Goal: Navigation & Orientation: Find specific page/section

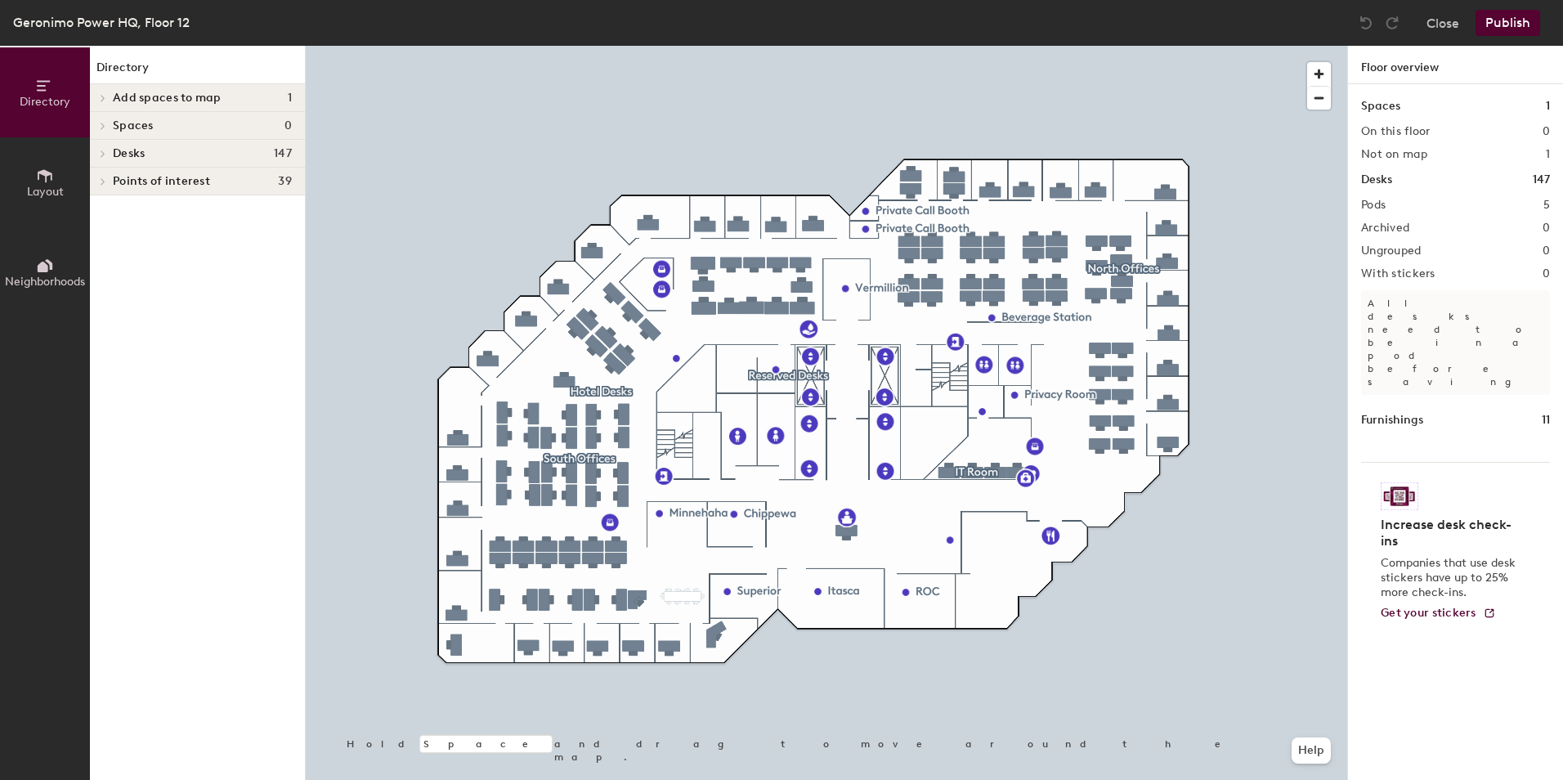
click at [98, 151] on span at bounding box center [102, 154] width 14 height 8
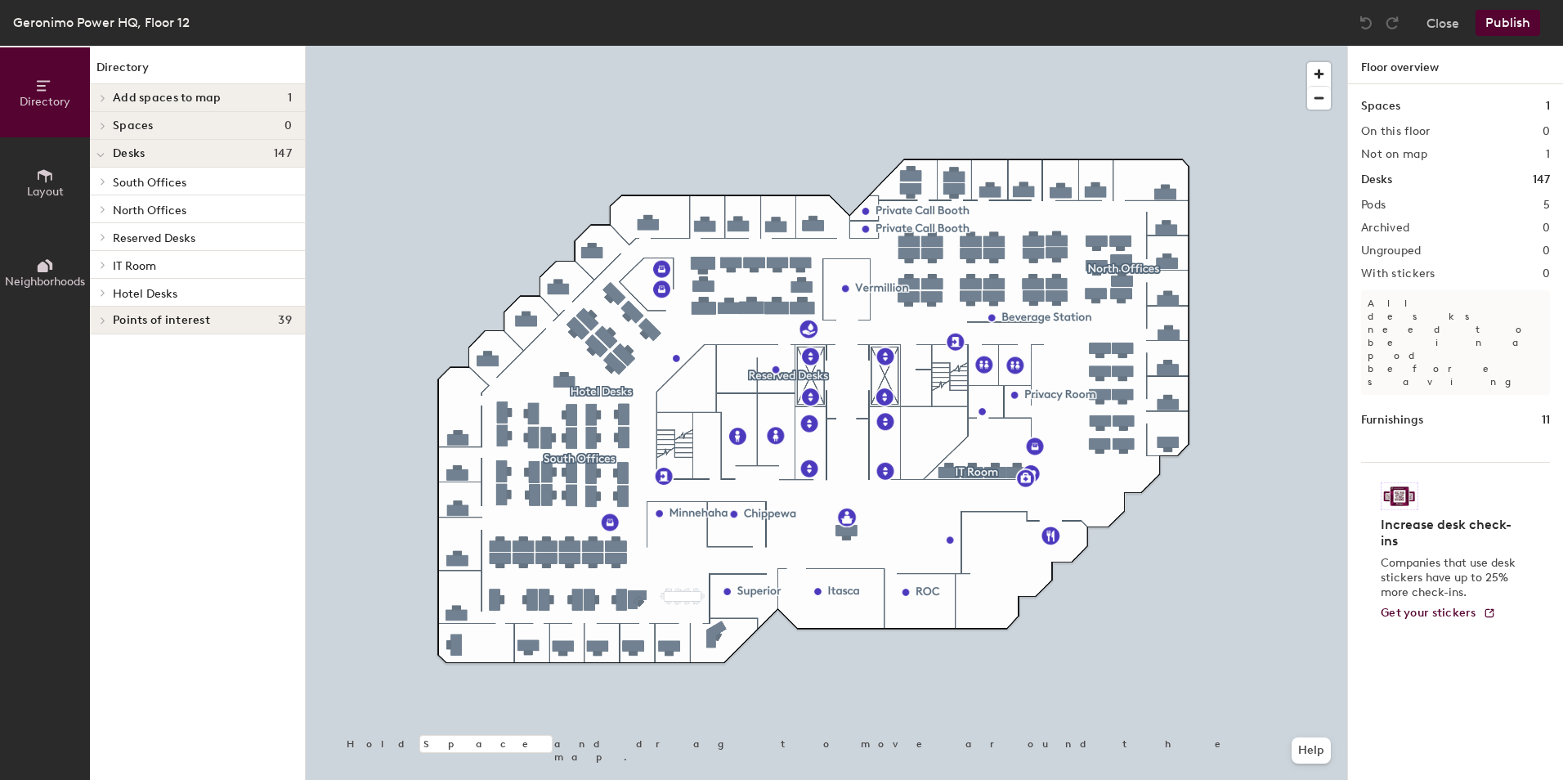
click at [97, 259] on div at bounding box center [100, 264] width 21 height 27
click at [102, 237] on icon at bounding box center [103, 237] width 7 height 8
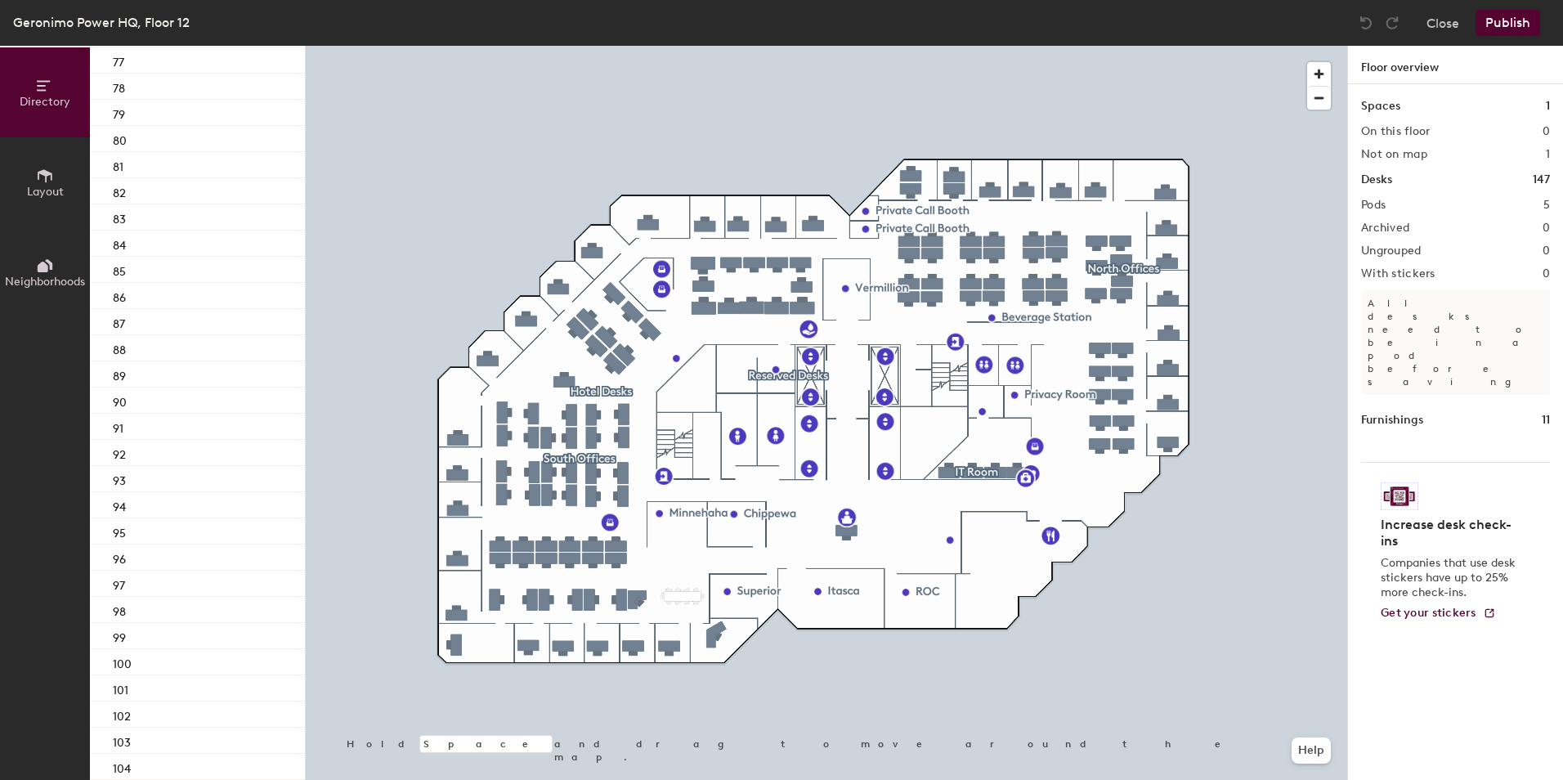
scroll to position [2091, 0]
click at [146, 505] on div "94" at bounding box center [197, 502] width 215 height 26
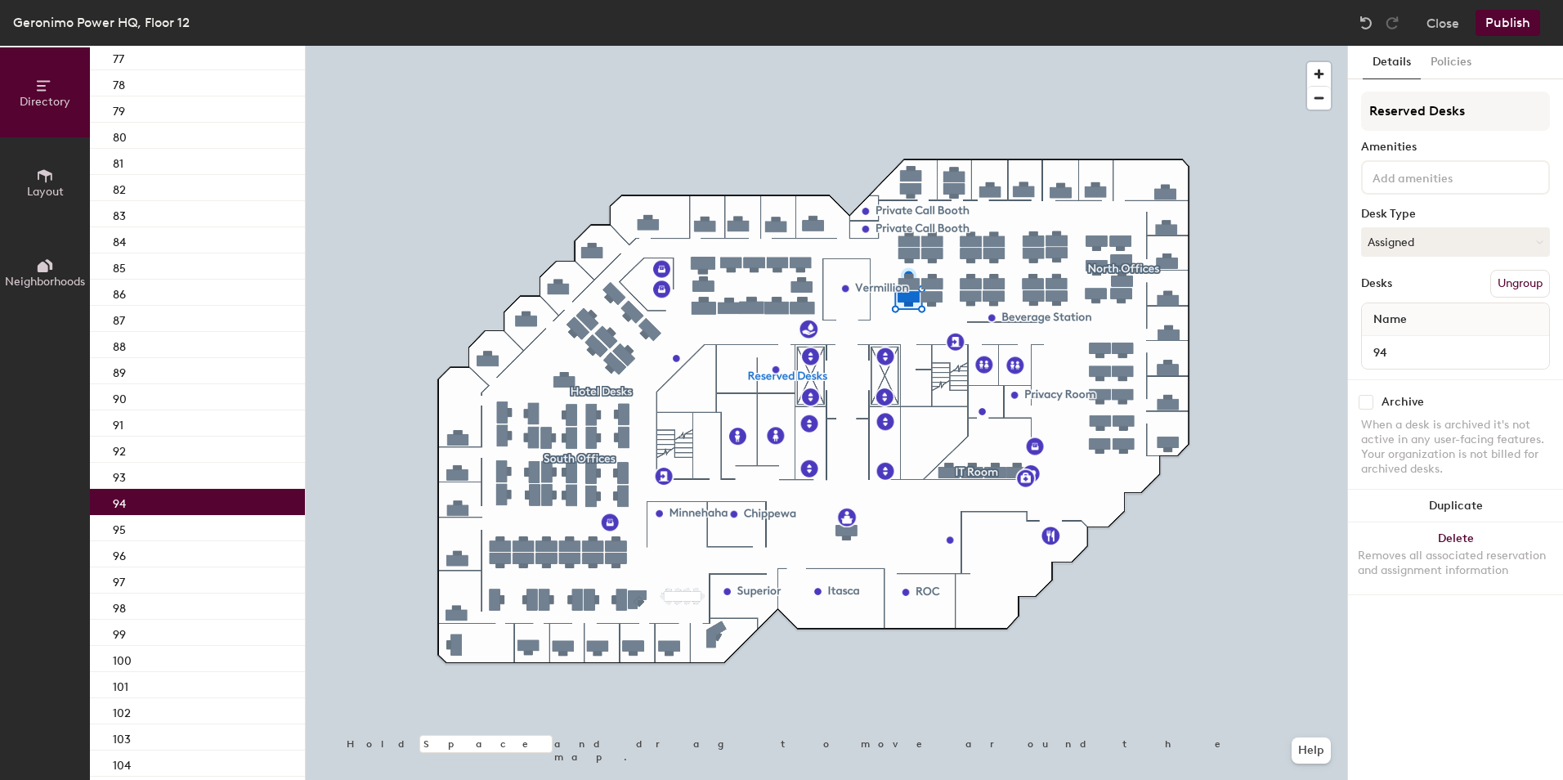
click at [926, 46] on div at bounding box center [827, 46] width 1042 height 0
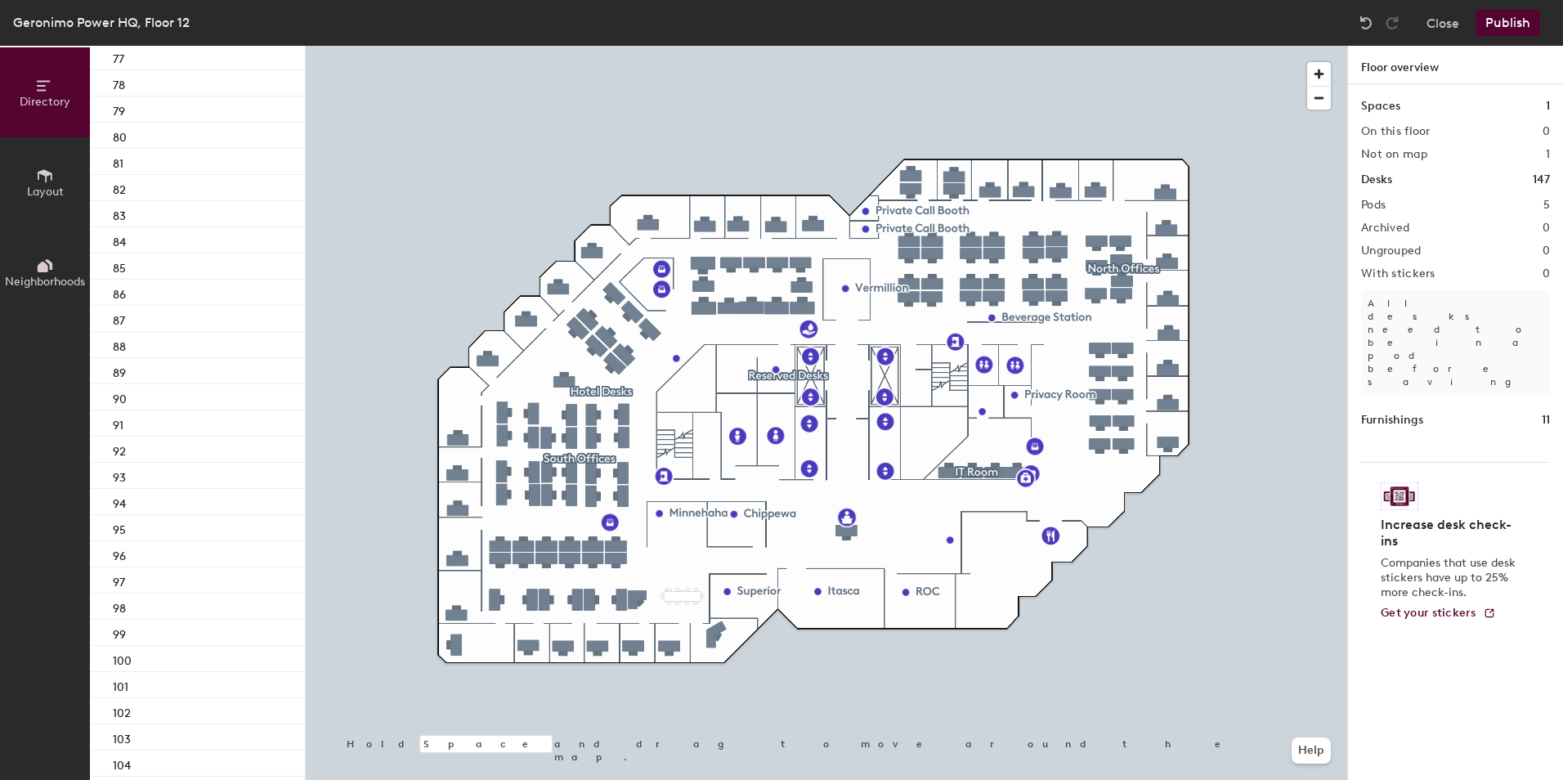
click at [68, 192] on button "Layout" at bounding box center [45, 182] width 90 height 90
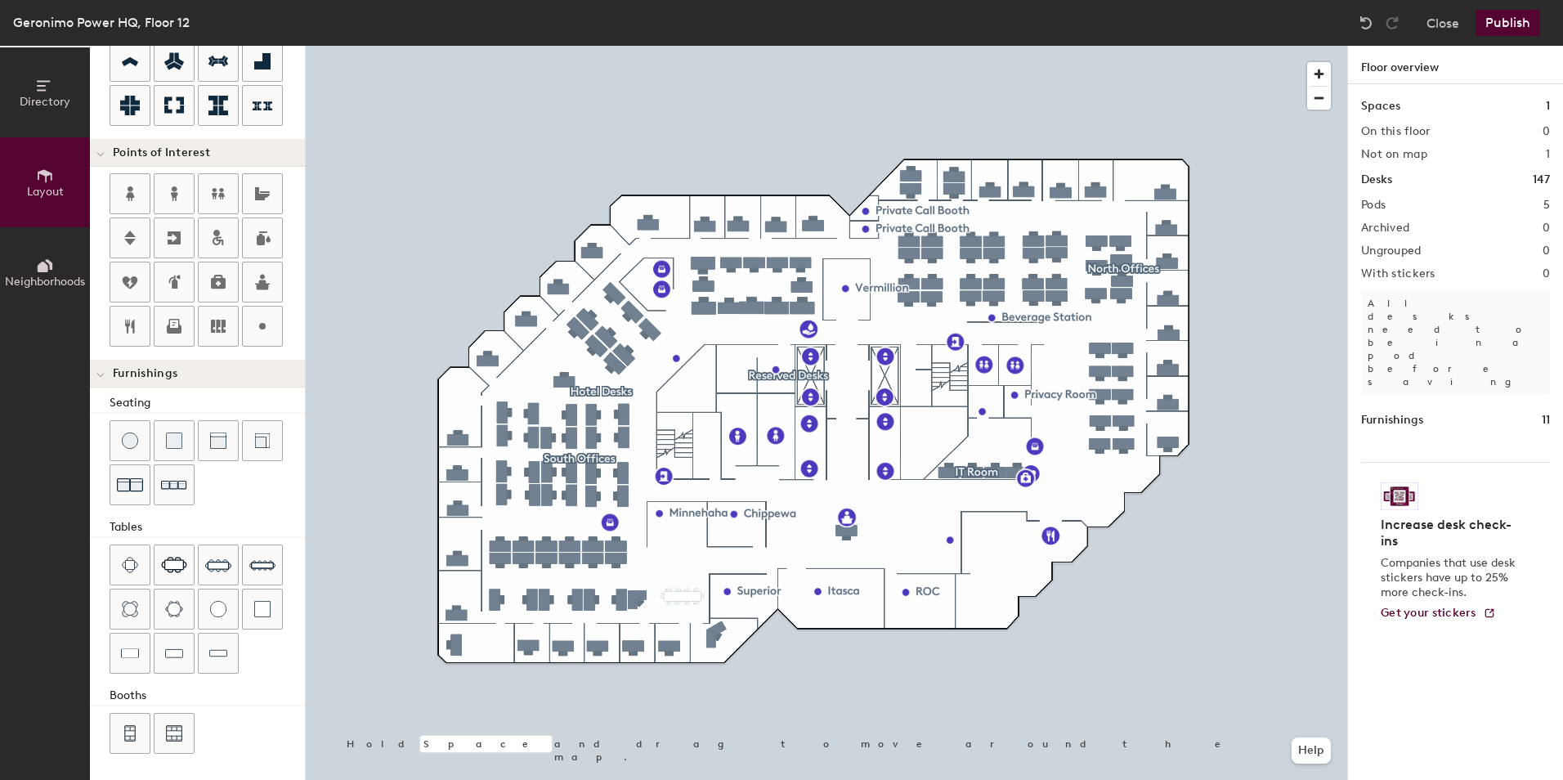
scroll to position [253, 0]
click at [46, 249] on button "Neighborhoods" at bounding box center [45, 272] width 90 height 90
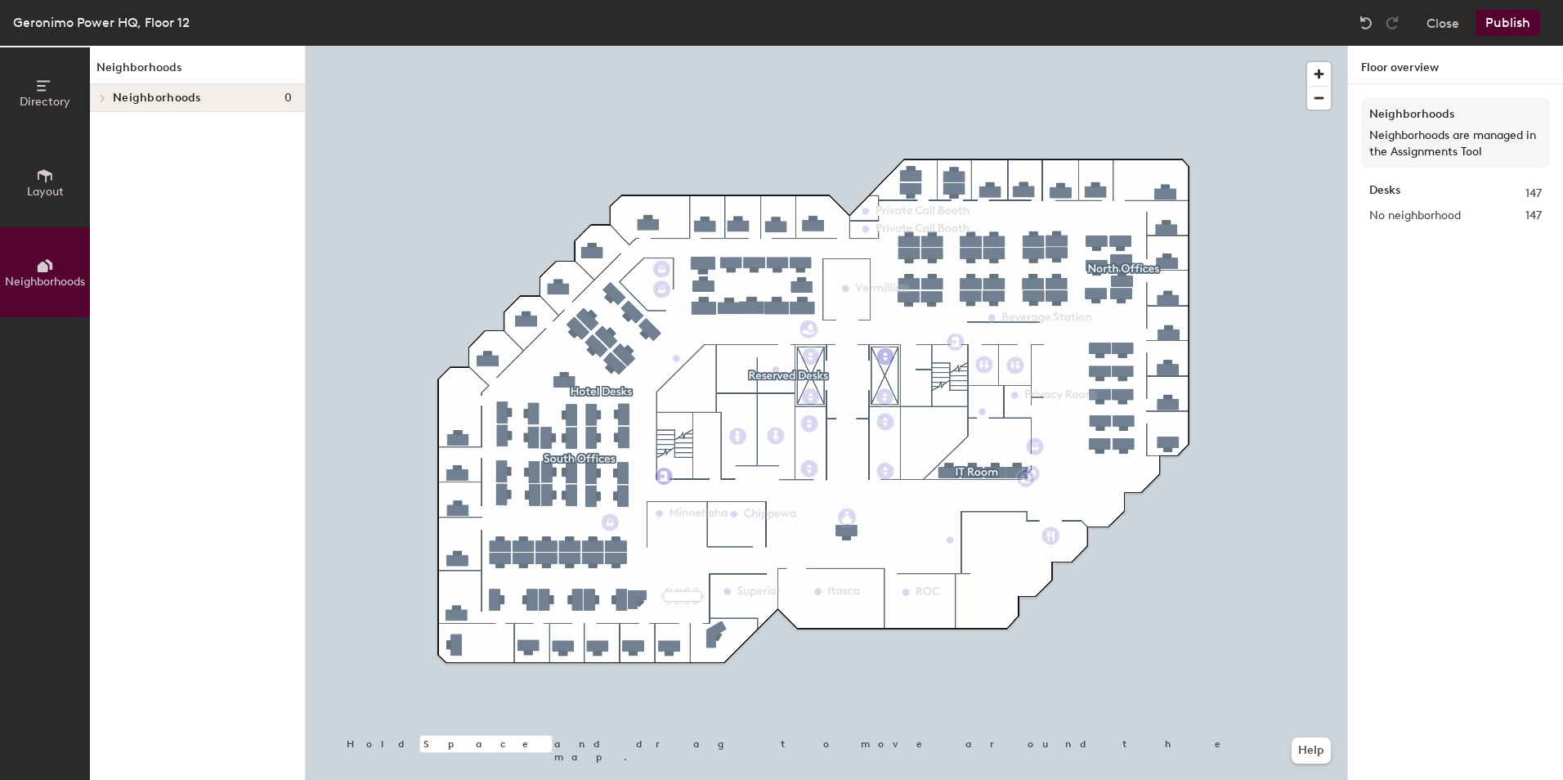
click at [67, 99] on span "Directory" at bounding box center [45, 102] width 51 height 14
